Goal: Navigation & Orientation: Understand site structure

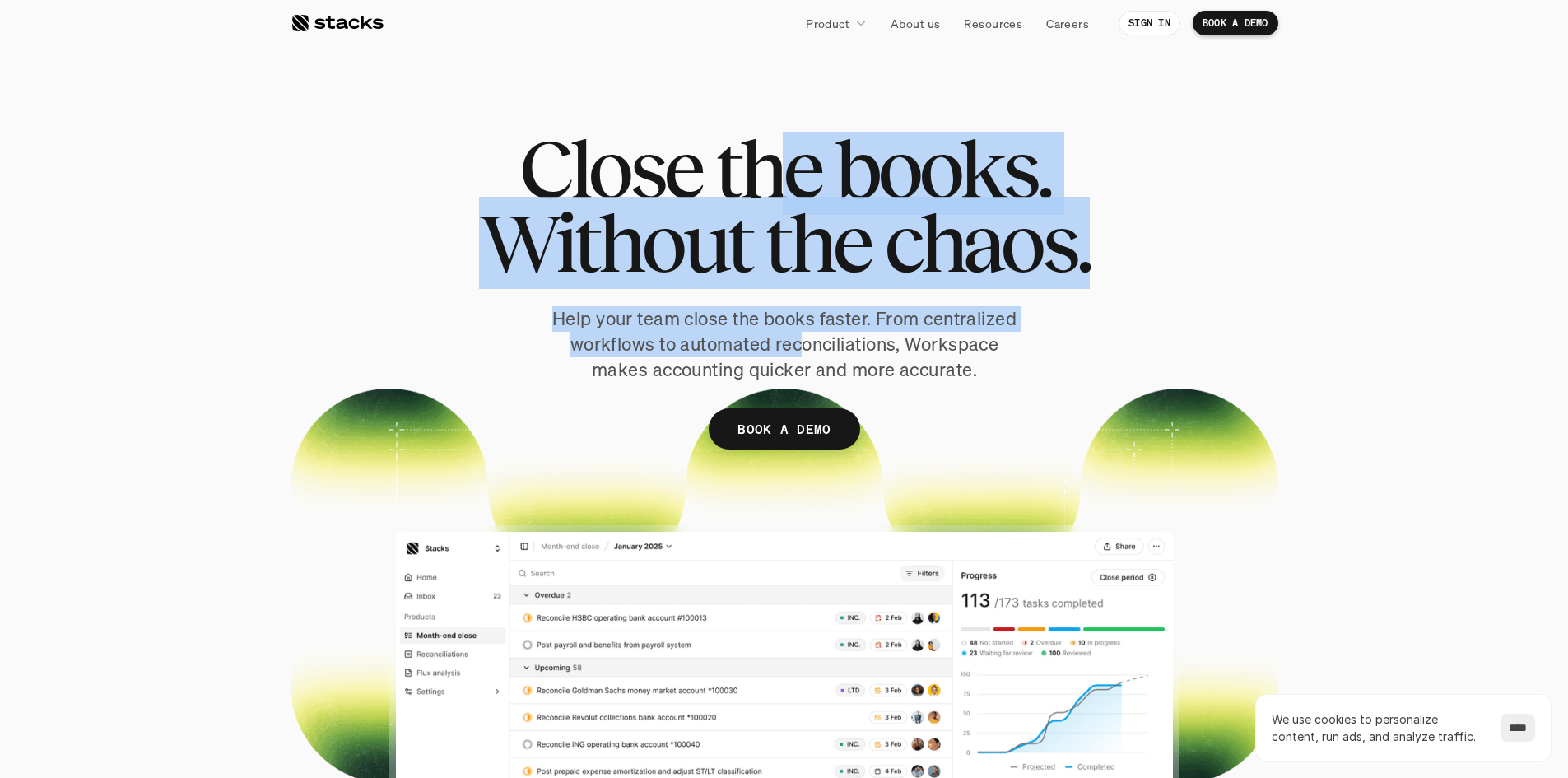
drag, startPoint x: 795, startPoint y: 159, endPoint x: 802, endPoint y: 352, distance: 193.1
click at [802, 352] on div "Close the books. Without the chaos. Help your team close the books faster. From…" at bounding box center [784, 315] width 988 height 367
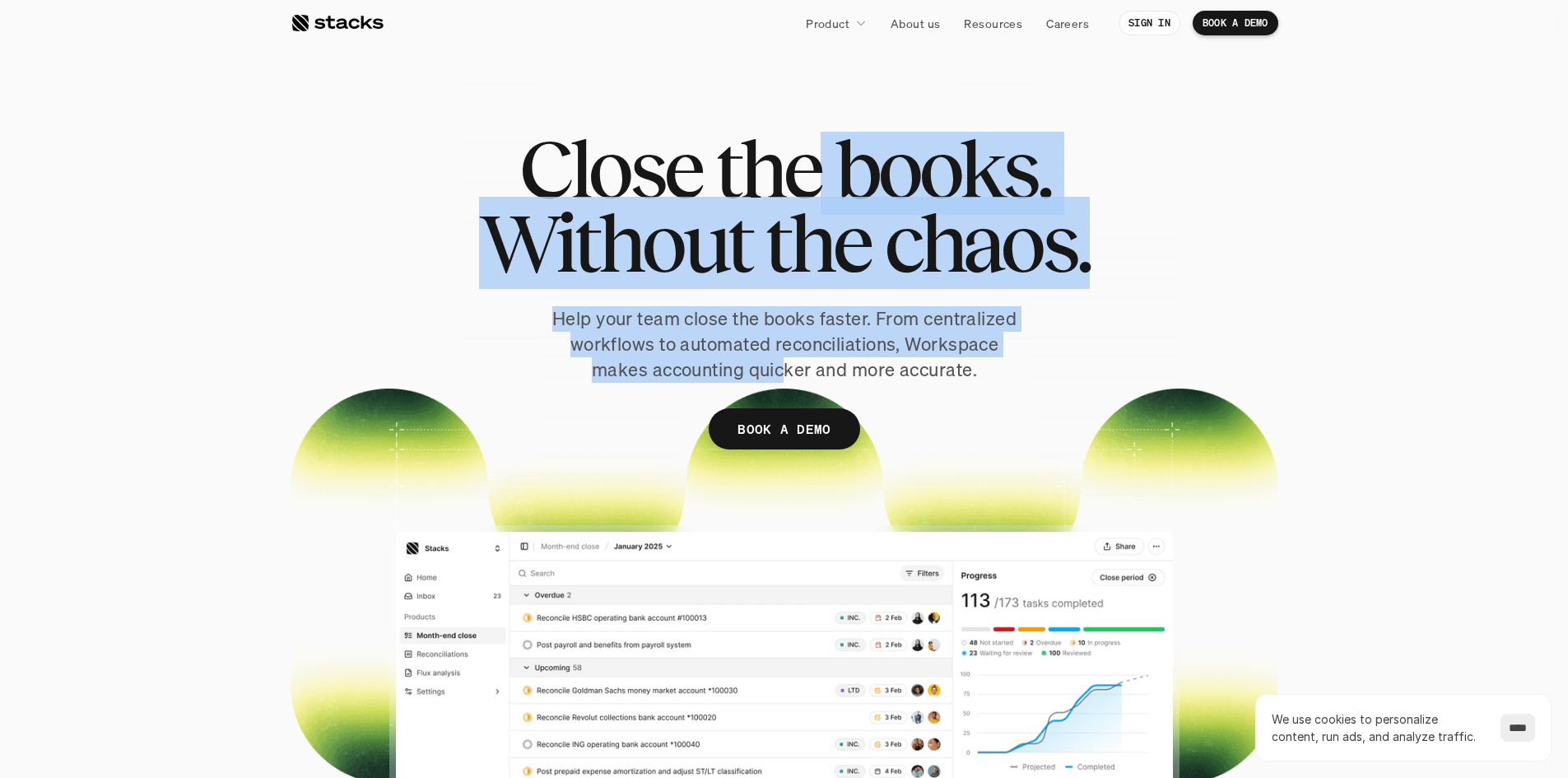
drag, startPoint x: 786, startPoint y: 358, endPoint x: 819, endPoint y: 191, distance: 170.2
click at [819, 191] on div "Close the books. Without the chaos. Help your team close the books faster. From…" at bounding box center [784, 315] width 988 height 367
click at [818, 190] on span "the" at bounding box center [767, 168] width 105 height 74
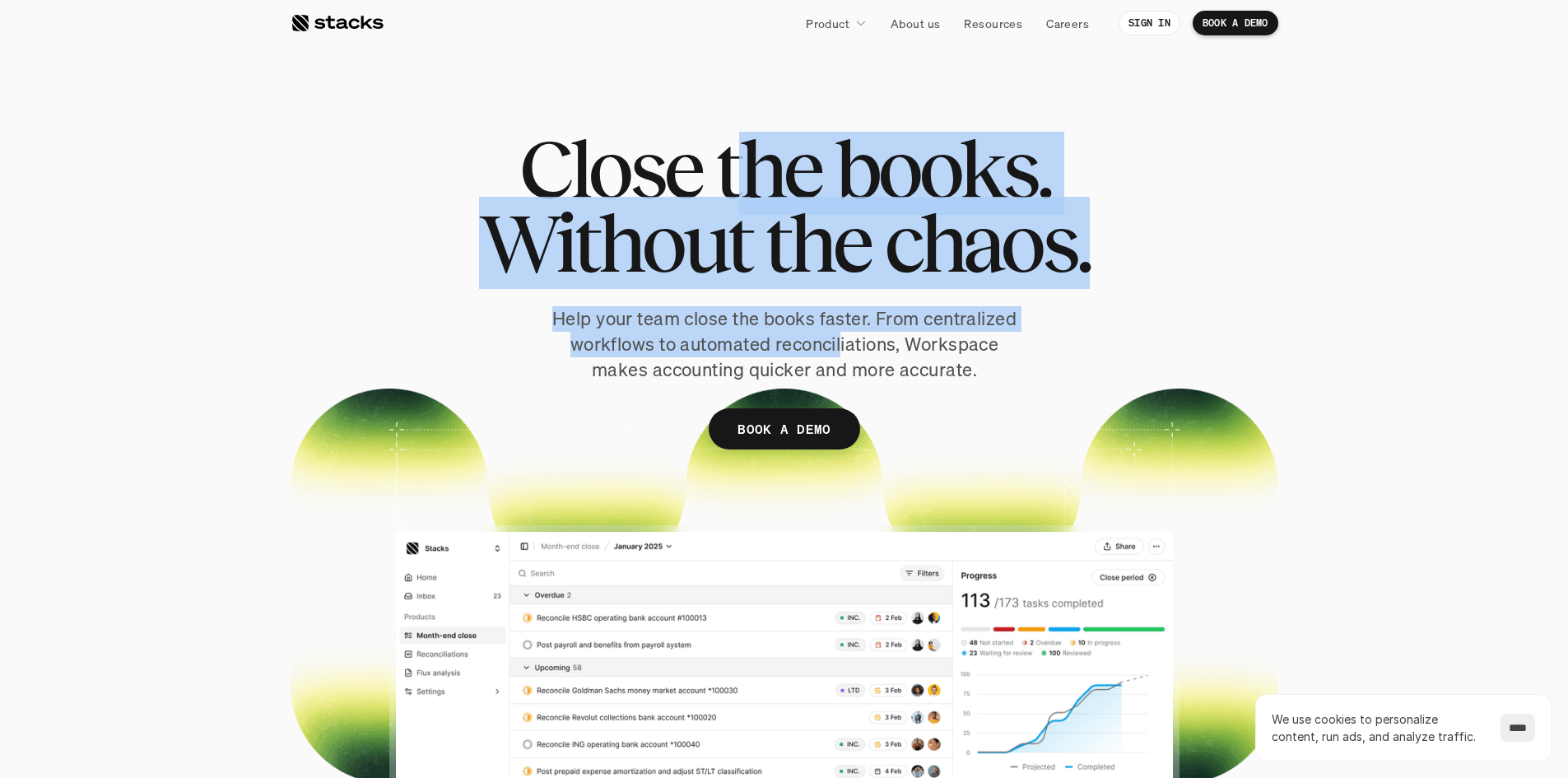
drag, startPoint x: 758, startPoint y: 151, endPoint x: 842, endPoint y: 338, distance: 205.0
click at [842, 338] on div "Close the books. Without the chaos. Help your team close the books faster. From…" at bounding box center [784, 315] width 988 height 367
click at [842, 338] on p "Help your team close the books faster. From centralized workflows to automated …" at bounding box center [784, 344] width 477 height 75
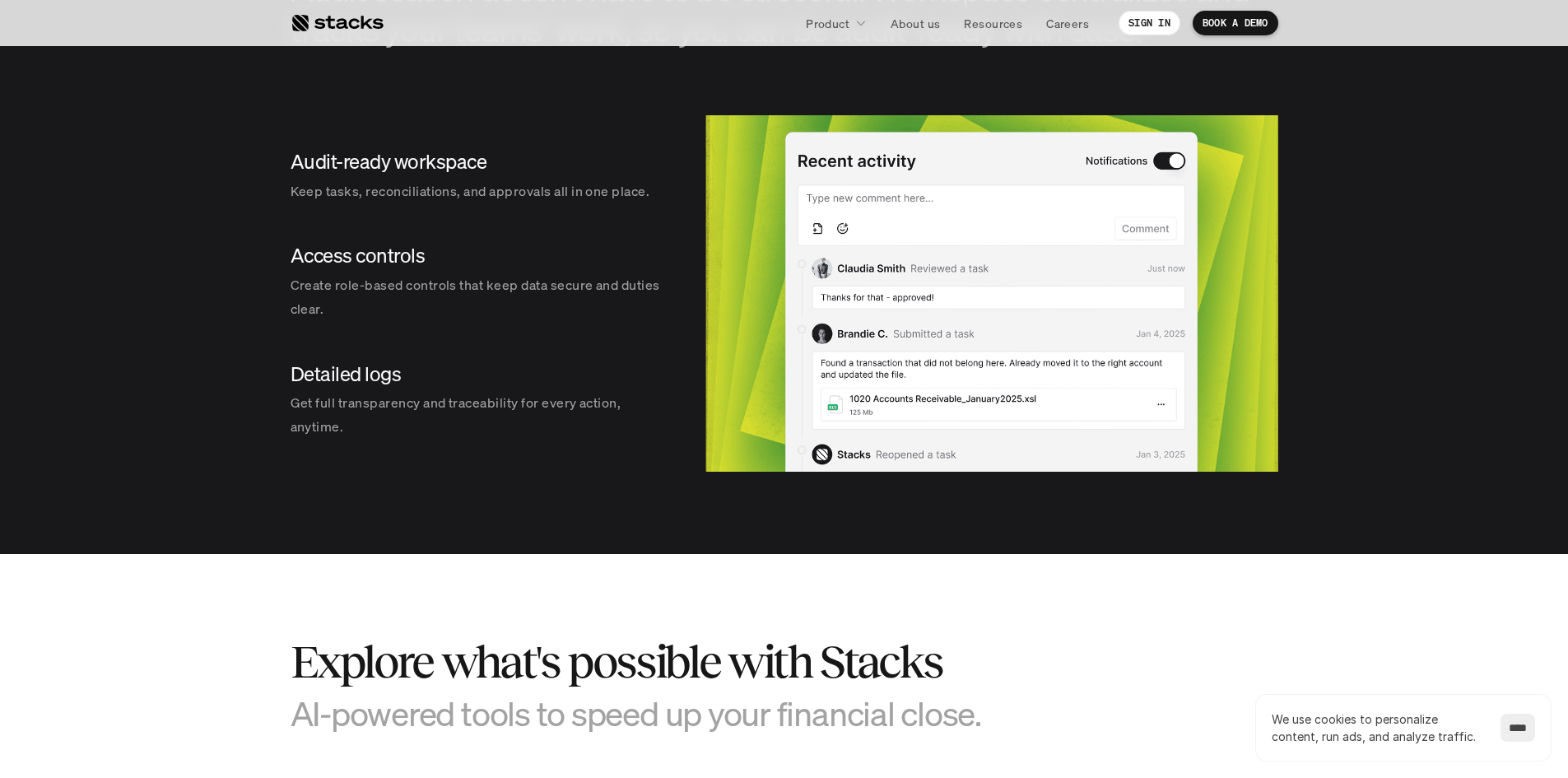
scroll to position [3526, 0]
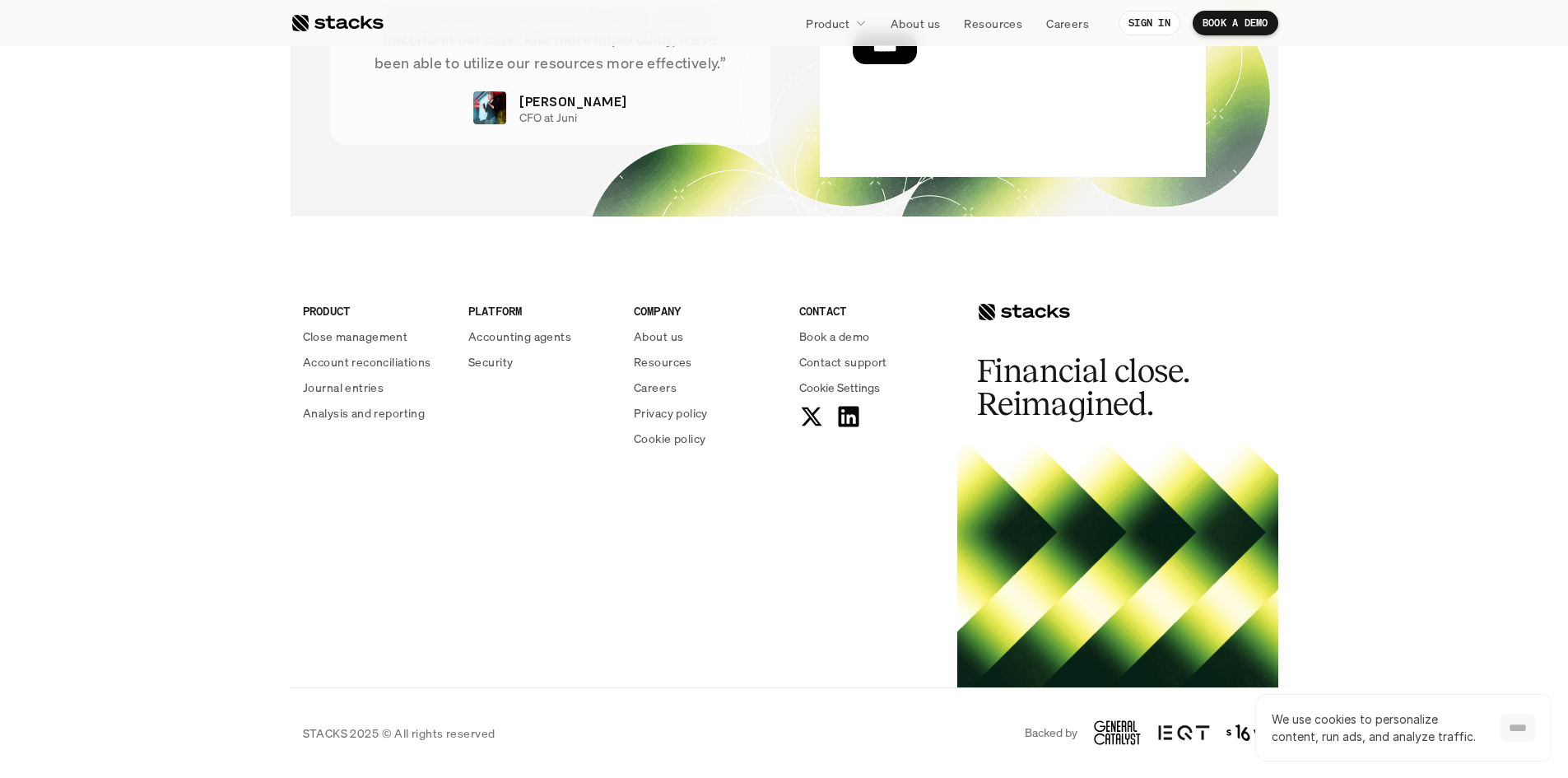
click at [1525, 724] on input "****" at bounding box center [1518, 727] width 35 height 28
